Goal: Task Accomplishment & Management: Manage account settings

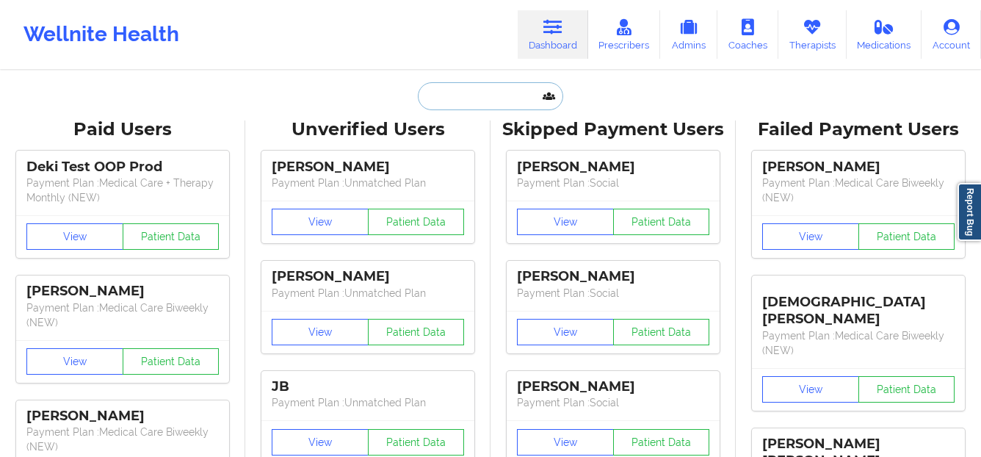
click at [485, 90] on input "text" at bounding box center [490, 96] width 145 height 28
paste input "[EMAIL_ADDRESS][DOMAIN_NAME]"
type input "[EMAIL_ADDRESS][DOMAIN_NAME]"
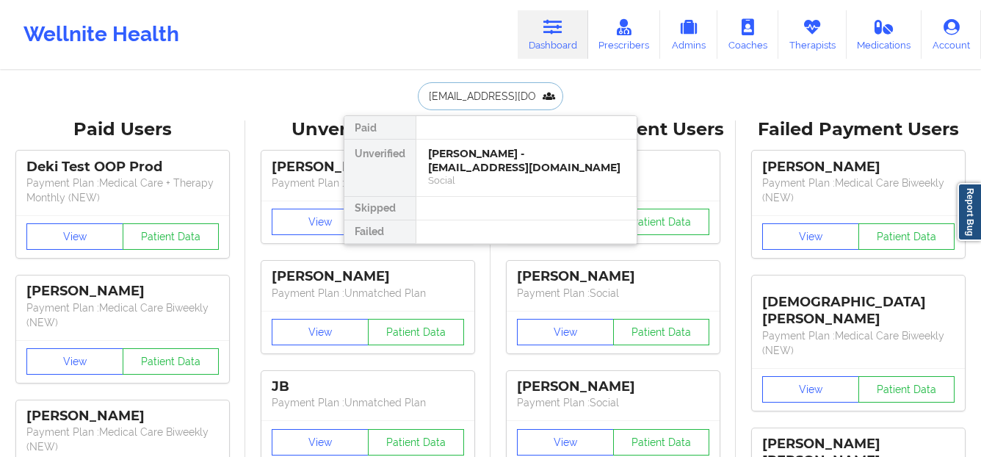
scroll to position [0, 35]
click at [465, 162] on div "[PERSON_NAME] - [EMAIL_ADDRESS][DOMAIN_NAME]" at bounding box center [526, 160] width 197 height 27
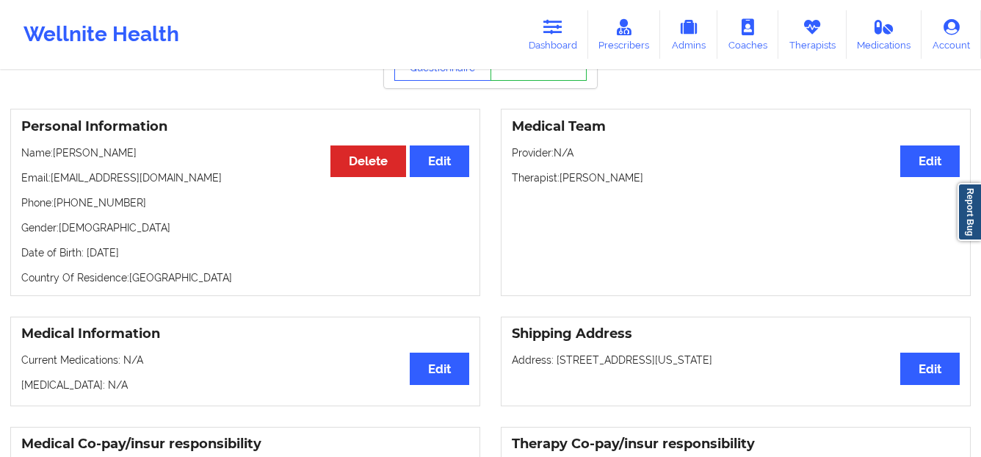
scroll to position [0, 0]
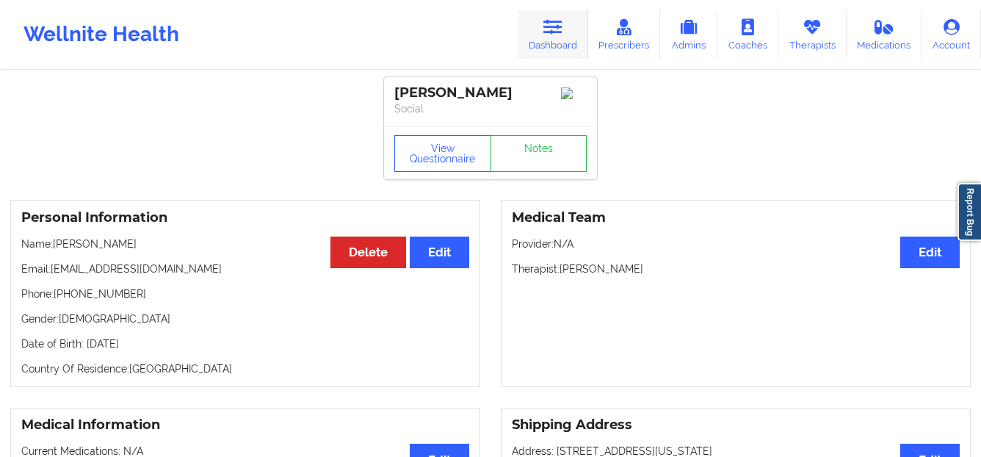
click at [548, 24] on icon at bounding box center [552, 27] width 19 height 16
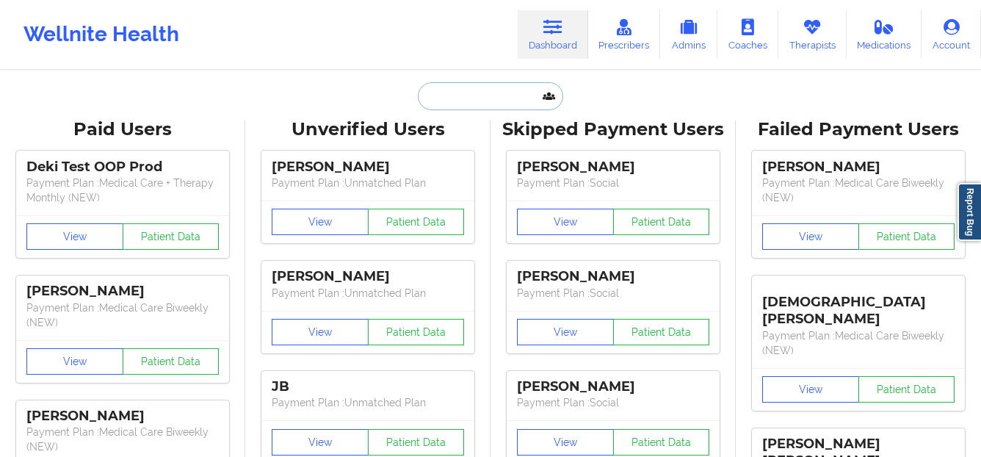
click at [487, 87] on input "text" at bounding box center [490, 96] width 145 height 28
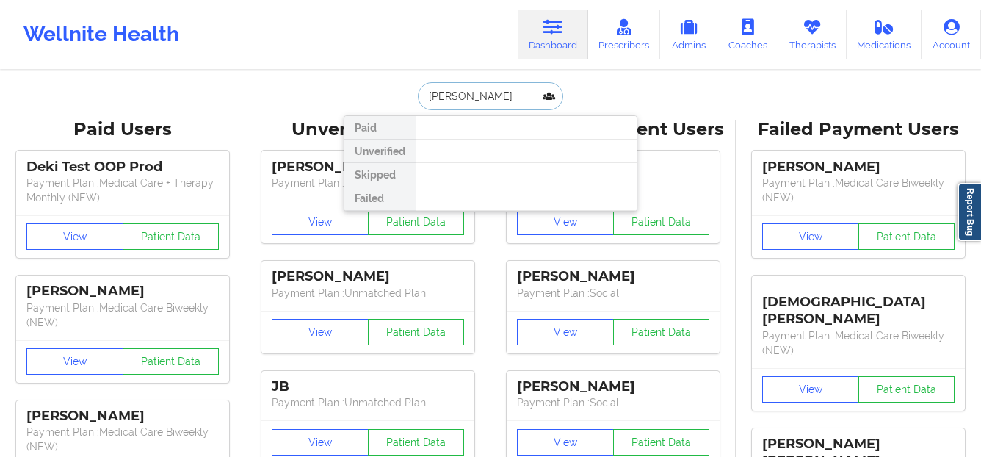
click at [438, 98] on input "[PERSON_NAME]" at bounding box center [490, 96] width 145 height 28
type input "brayan orte"
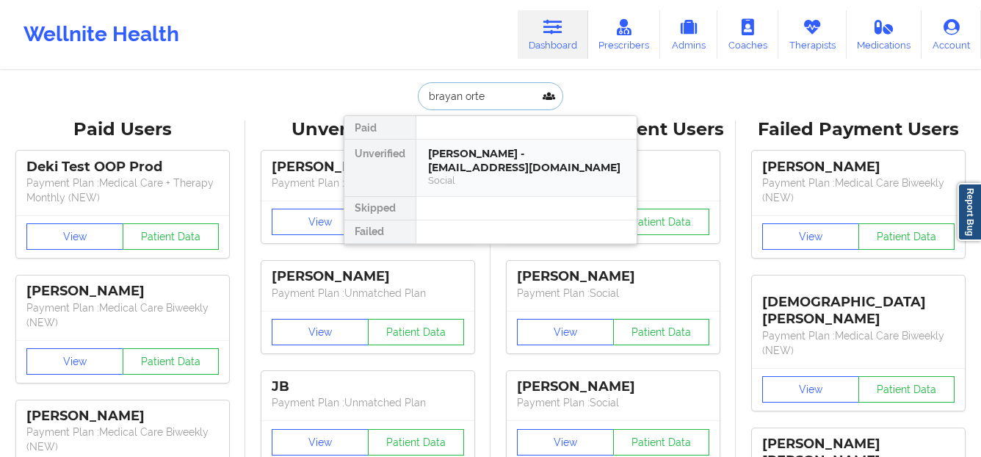
click at [502, 162] on div "[PERSON_NAME] - [EMAIL_ADDRESS][DOMAIN_NAME]" at bounding box center [526, 160] width 197 height 27
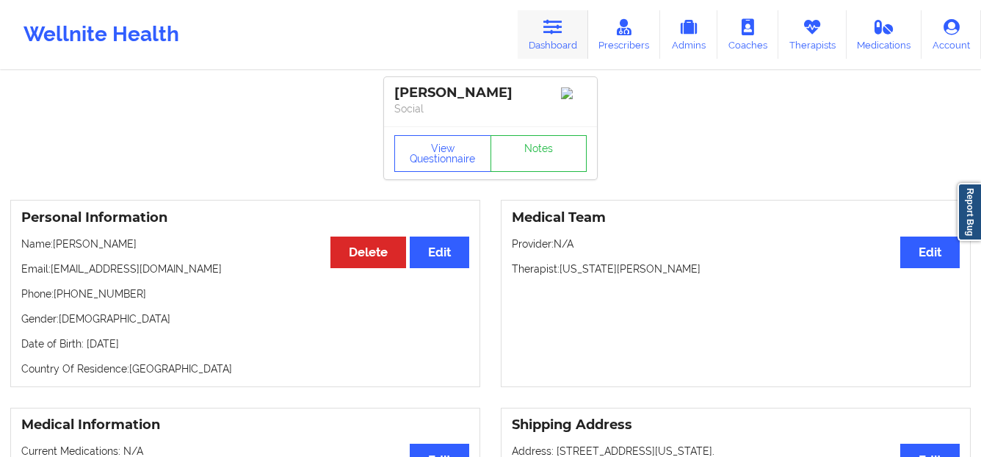
click at [584, 54] on link "Dashboard" at bounding box center [553, 34] width 70 height 48
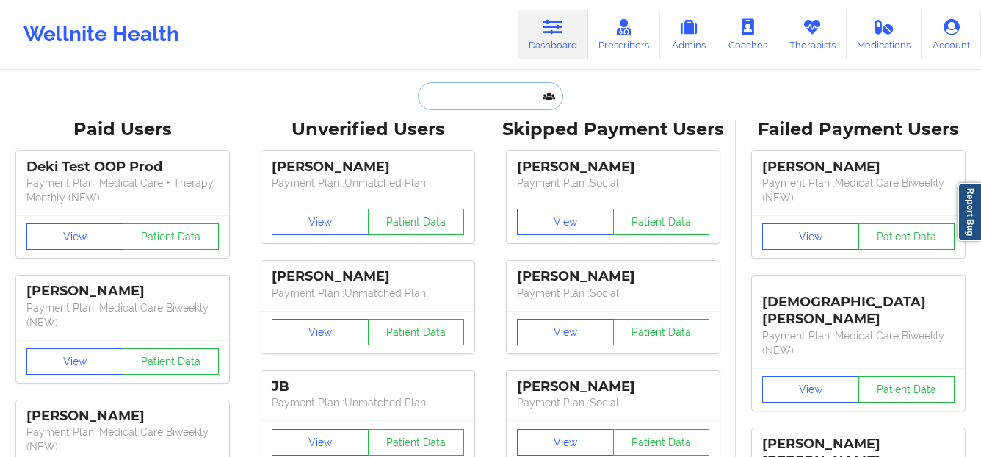
click at [520, 94] on input "text" at bounding box center [490, 96] width 145 height 28
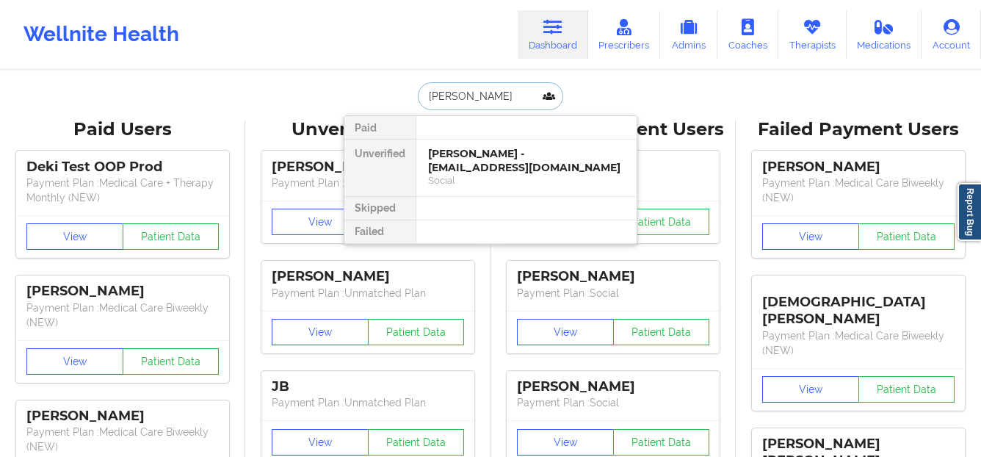
type input "[PERSON_NAME] d"
click at [480, 174] on div "Social" at bounding box center [526, 180] width 197 height 12
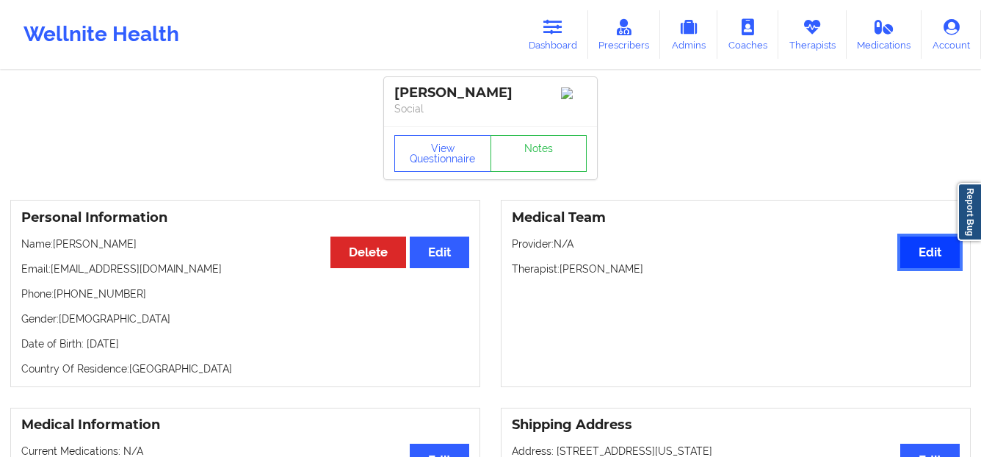
click at [932, 255] on button "Edit" at bounding box center [929, 252] width 59 height 32
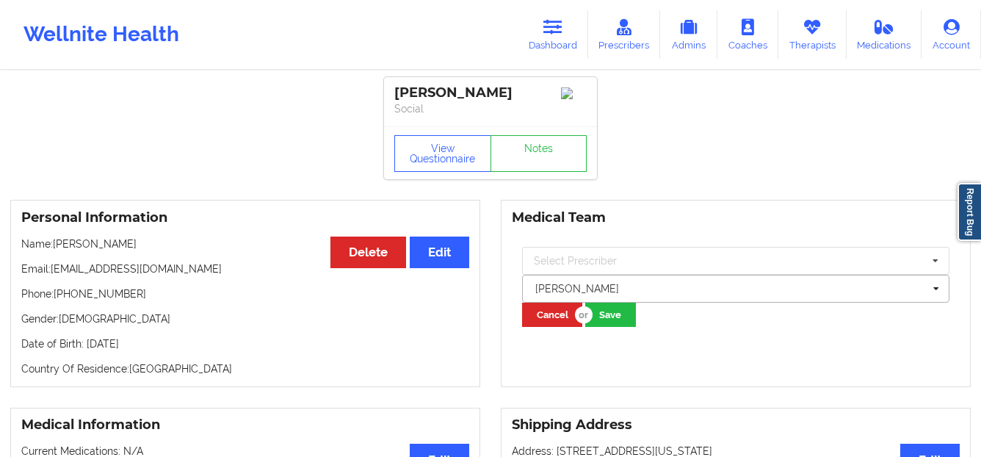
click at [652, 296] on div at bounding box center [729, 289] width 388 height 18
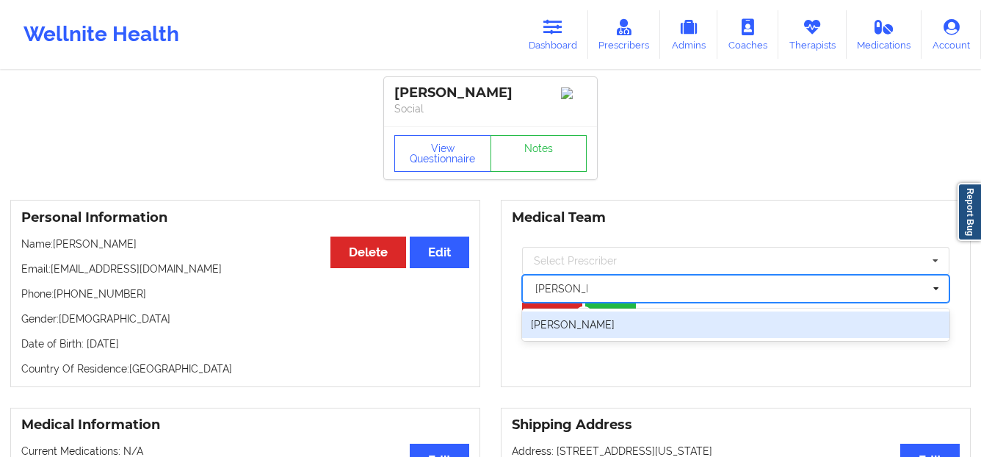
click at [646, 322] on div "[PERSON_NAME]" at bounding box center [735, 324] width 427 height 26
type input "[PERSON_NAME]"
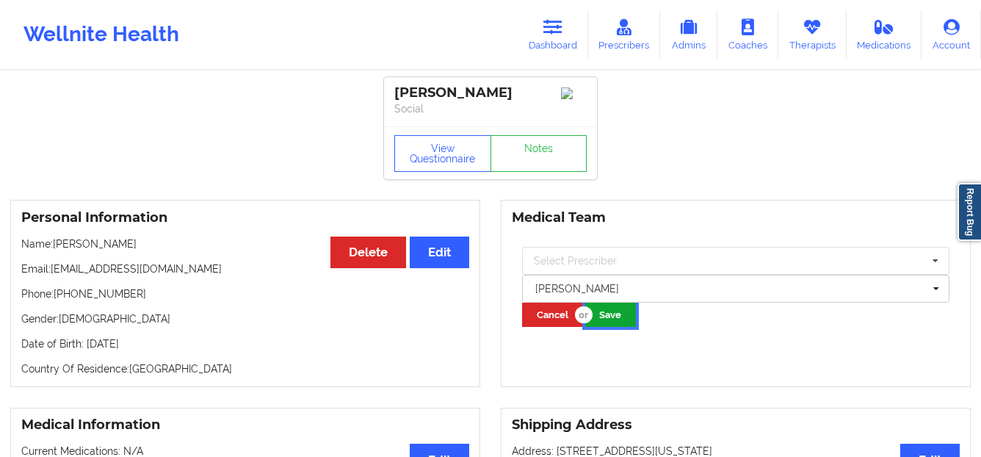
click at [618, 315] on button "Save" at bounding box center [610, 315] width 51 height 24
